Goal: Task Accomplishment & Management: Manage account settings

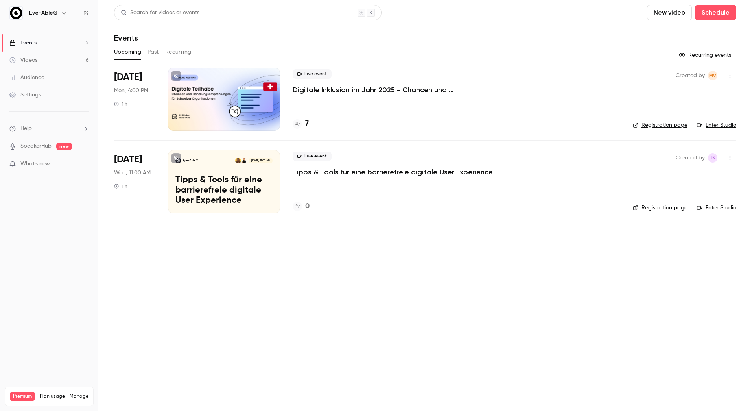
click at [142, 251] on main "Search for videos or events New video Schedule Events Upcoming Past Recurring R…" at bounding box center [425, 205] width 654 height 411
click at [138, 260] on main "Search for videos or events New video Schedule Events Upcoming Past Recurring R…" at bounding box center [425, 205] width 654 height 411
click at [122, 263] on main "Search for videos or events New video Schedule Events Upcoming Past Recurring R…" at bounding box center [425, 205] width 654 height 411
click at [219, 197] on p "Tipps & Tools für eine barrierefreie digitale User Experience" at bounding box center [223, 190] width 97 height 30
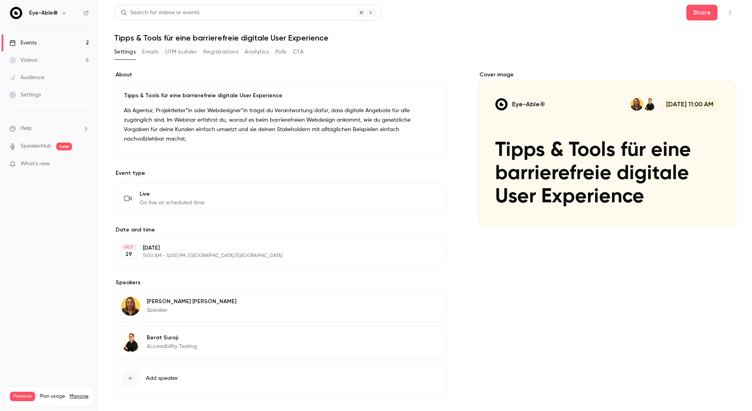
click at [730, 14] on icon "button" at bounding box center [730, 13] width 1 height 4
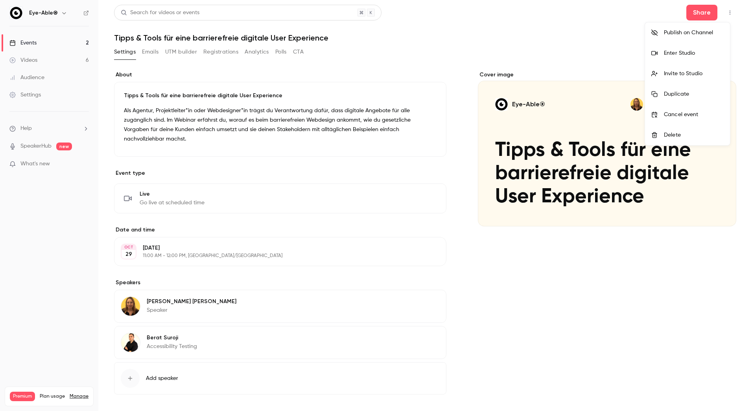
click at [506, 294] on div at bounding box center [376, 205] width 752 height 411
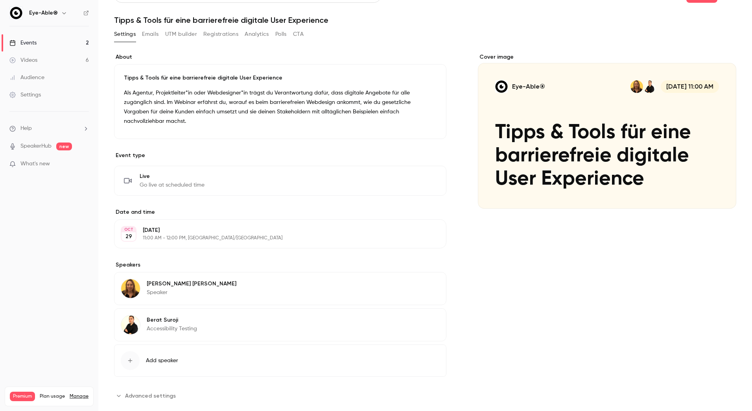
scroll to position [23, 0]
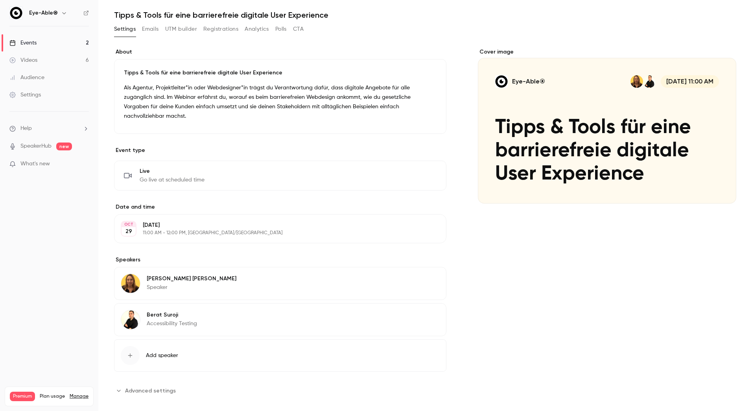
click at [160, 388] on div "**********" at bounding box center [425, 231] width 622 height 367
click at [162, 386] on button "Advanced settings" at bounding box center [147, 390] width 66 height 13
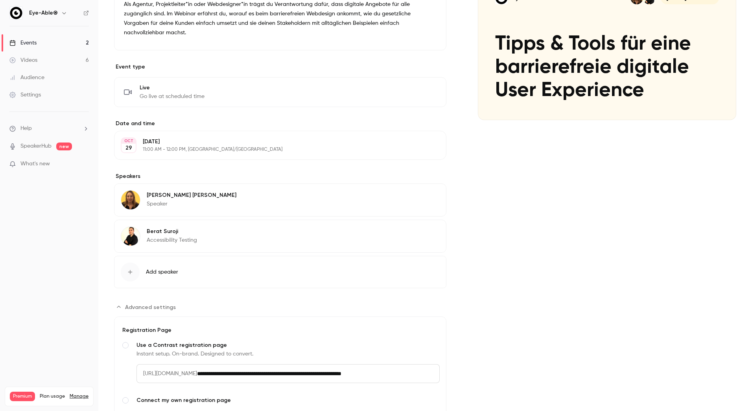
scroll to position [0, 0]
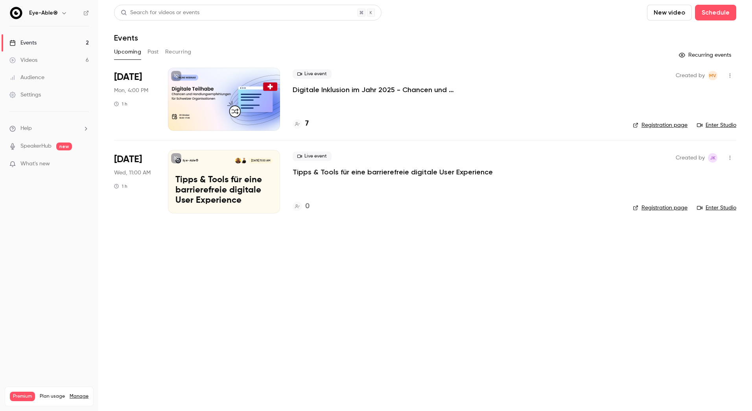
click at [228, 201] on p "Tipps & Tools für eine barrierefreie digitale User Experience" at bounding box center [223, 190] width 97 height 30
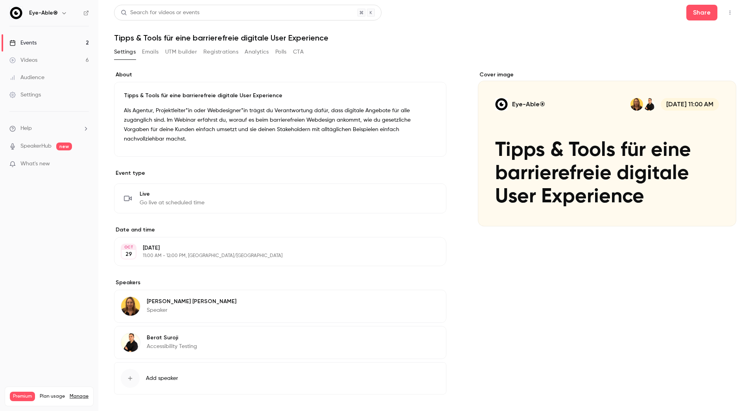
click at [153, 54] on button "Emails" at bounding box center [150, 52] width 17 height 13
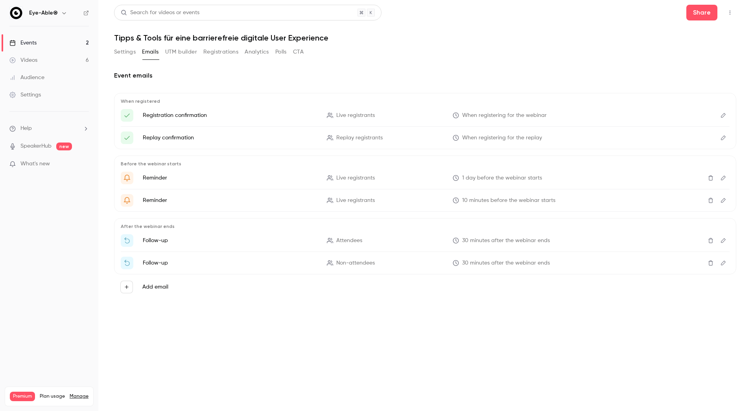
click at [245, 51] on button "Analytics" at bounding box center [257, 52] width 24 height 13
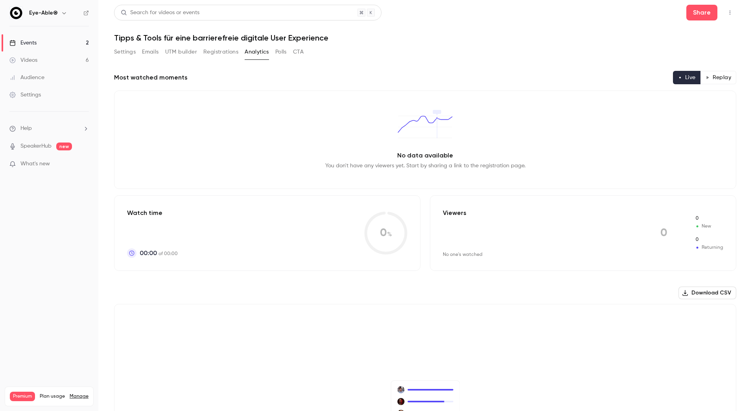
click at [229, 52] on button "Registrations" at bounding box center [220, 52] width 35 height 13
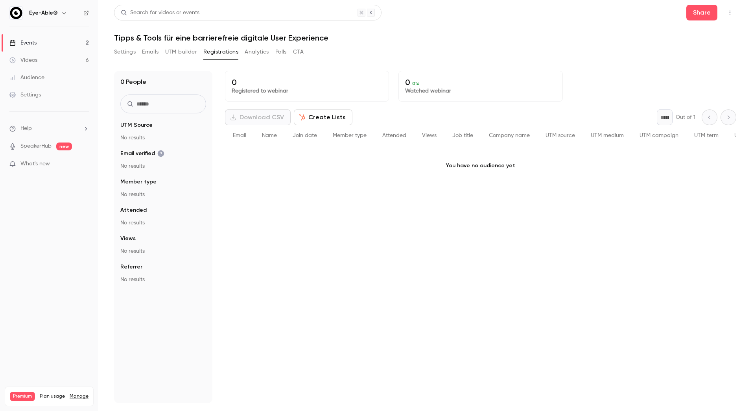
click at [128, 52] on button "Settings" at bounding box center [125, 52] width 22 height 13
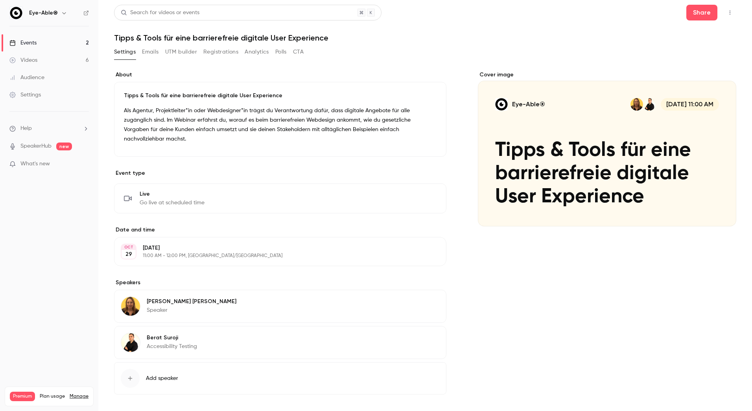
scroll to position [23, 0]
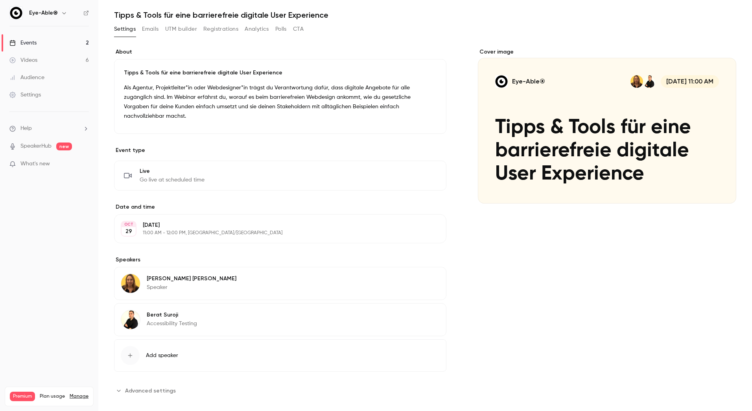
click at [164, 386] on span "Advanced settings" at bounding box center [150, 390] width 51 height 8
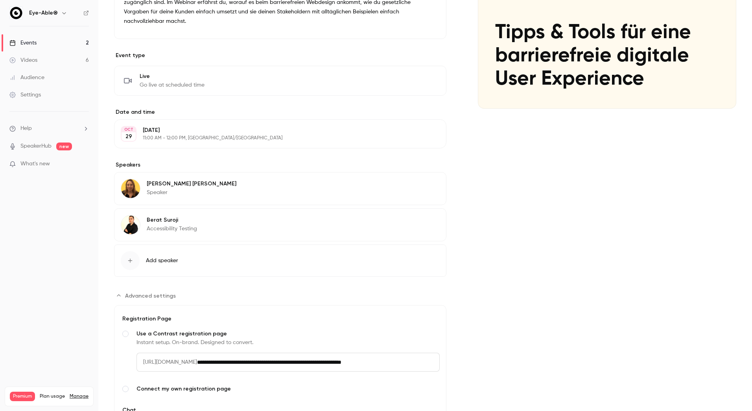
scroll to position [175, 0]
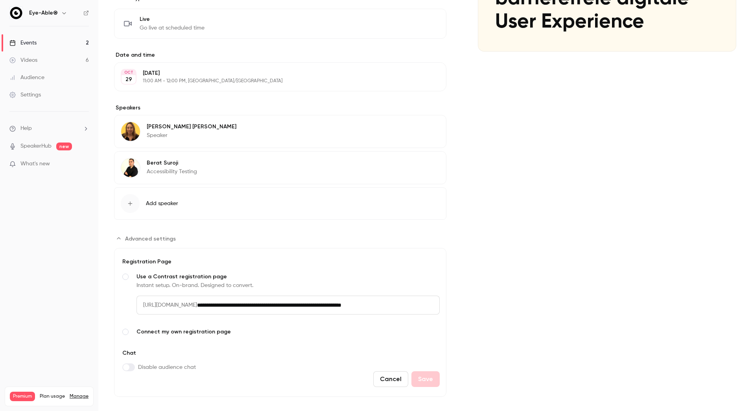
click at [252, 295] on input "**********" at bounding box center [318, 304] width 243 height 19
click at [197, 295] on span "[URL][DOMAIN_NAME]" at bounding box center [167, 304] width 61 height 19
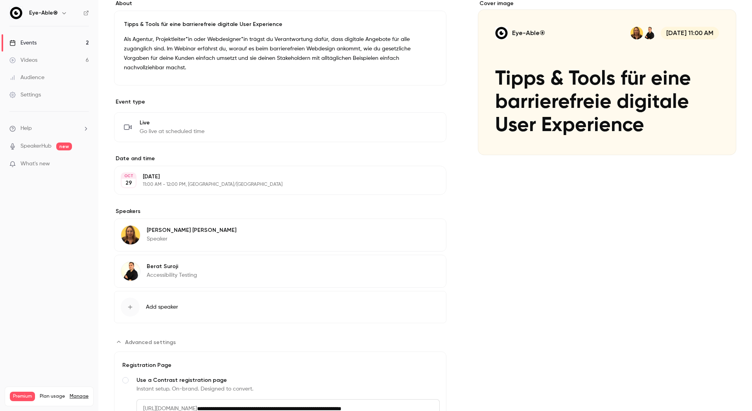
scroll to position [0, 0]
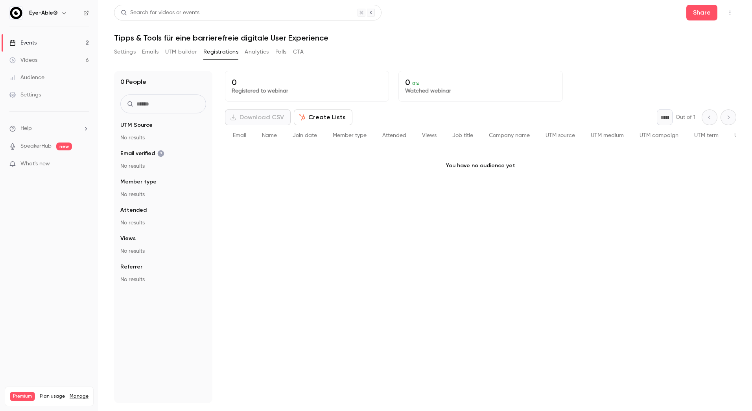
click at [48, 42] on link "Events 2" at bounding box center [49, 42] width 98 height 17
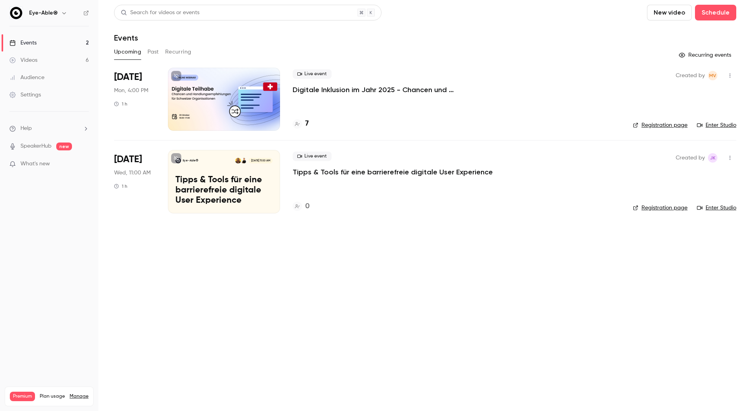
click at [656, 208] on link "Registration page" at bounding box center [660, 208] width 55 height 8
